Goal: Navigation & Orientation: Find specific page/section

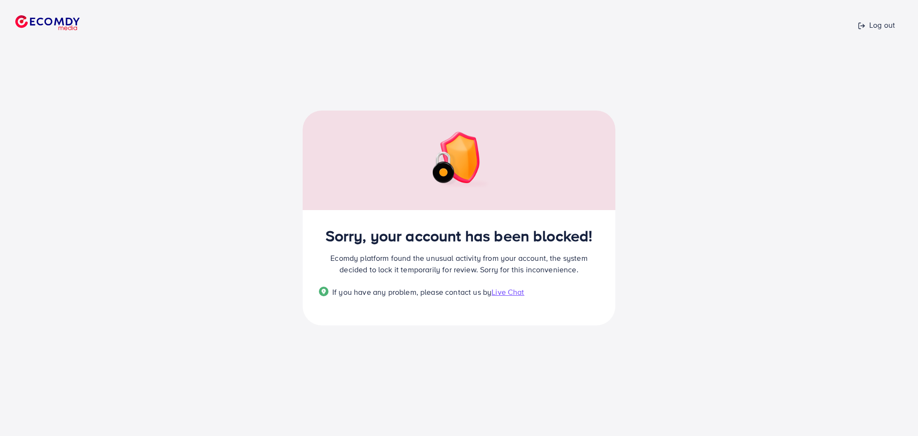
click at [44, 17] on img at bounding box center [47, 22] width 65 height 15
click at [77, 24] on img at bounding box center [47, 22] width 65 height 15
